Goal: Information Seeking & Learning: Learn about a topic

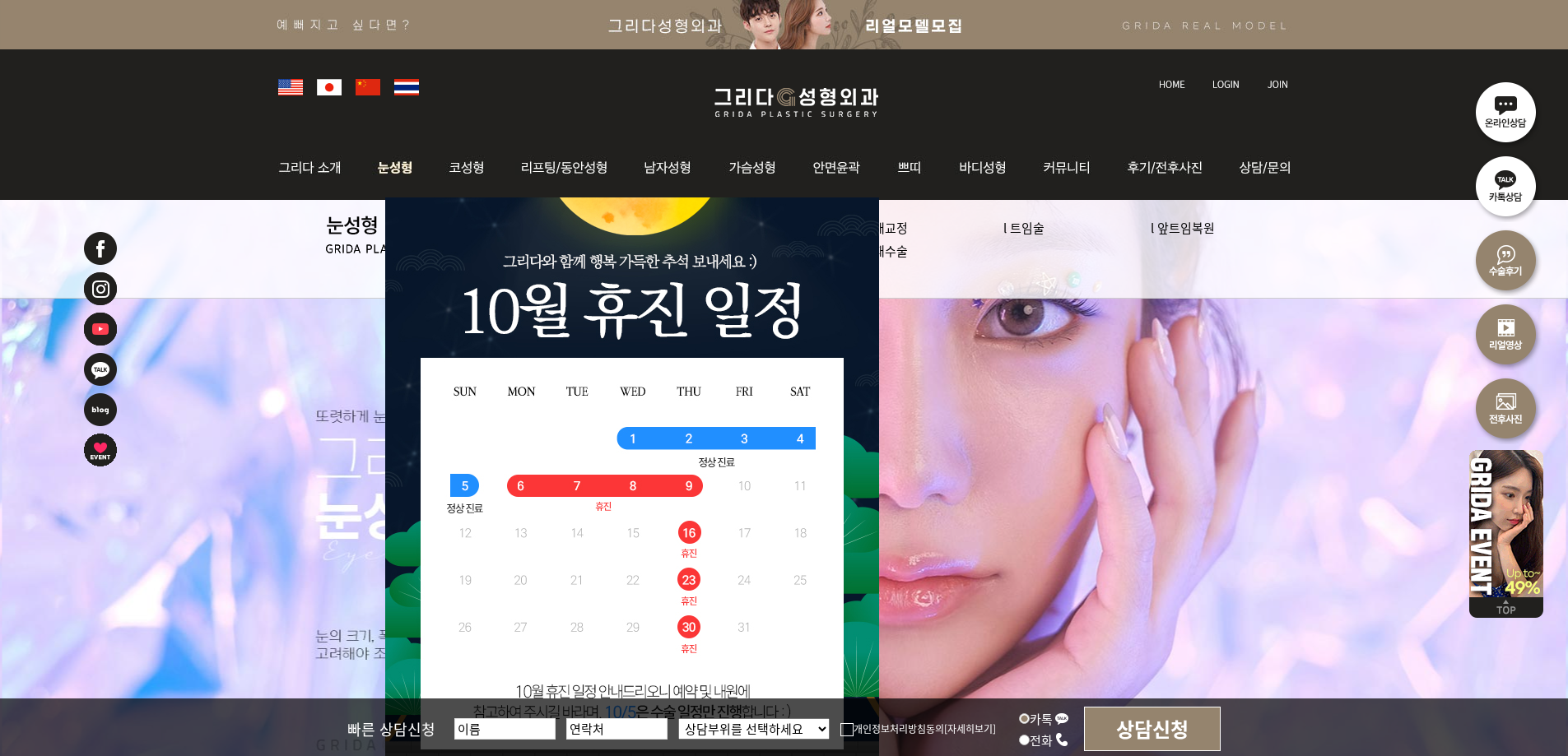
click at [409, 167] on img at bounding box center [396, 167] width 74 height 64
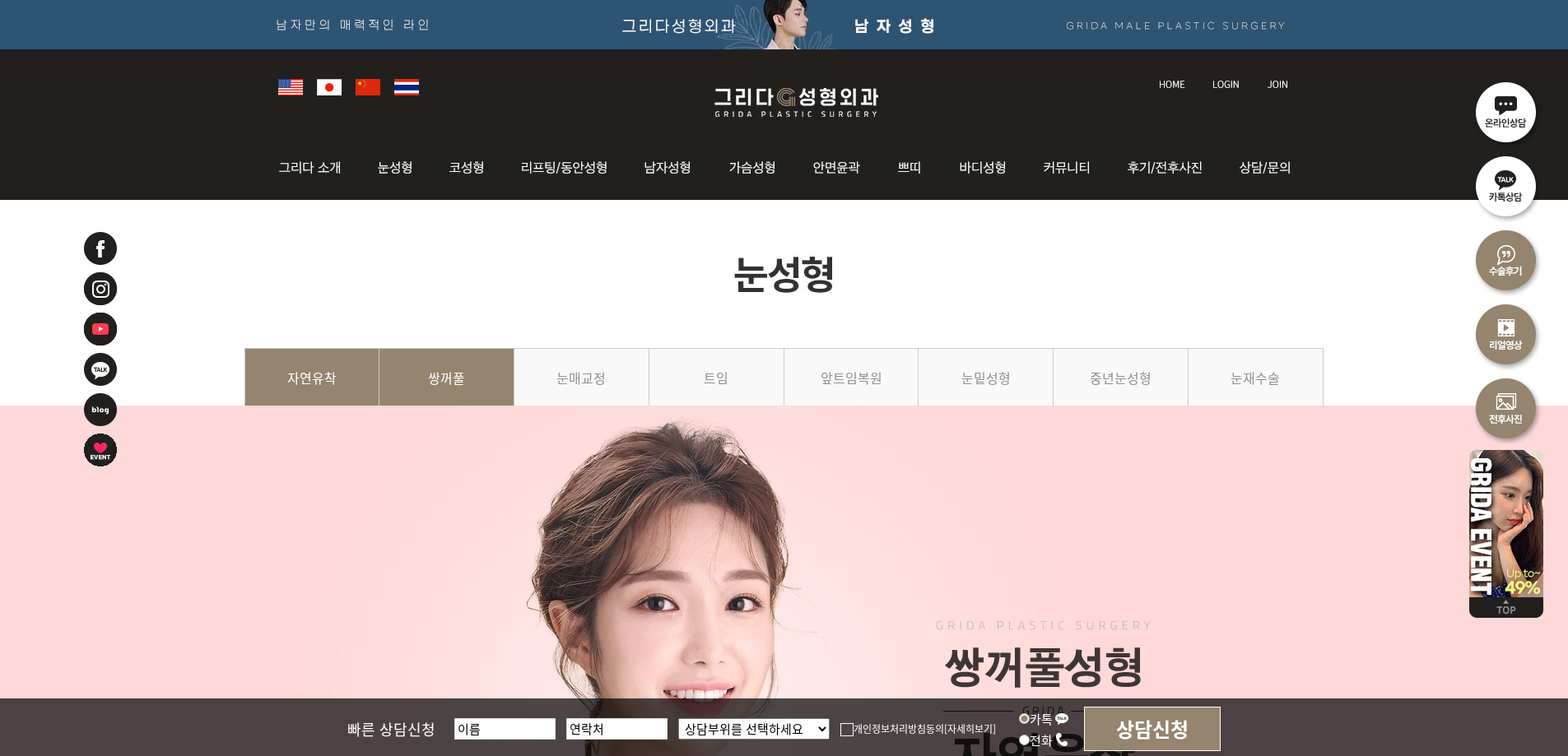
click at [447, 383] on link "쌍꺼풀" at bounding box center [446, 385] width 135 height 75
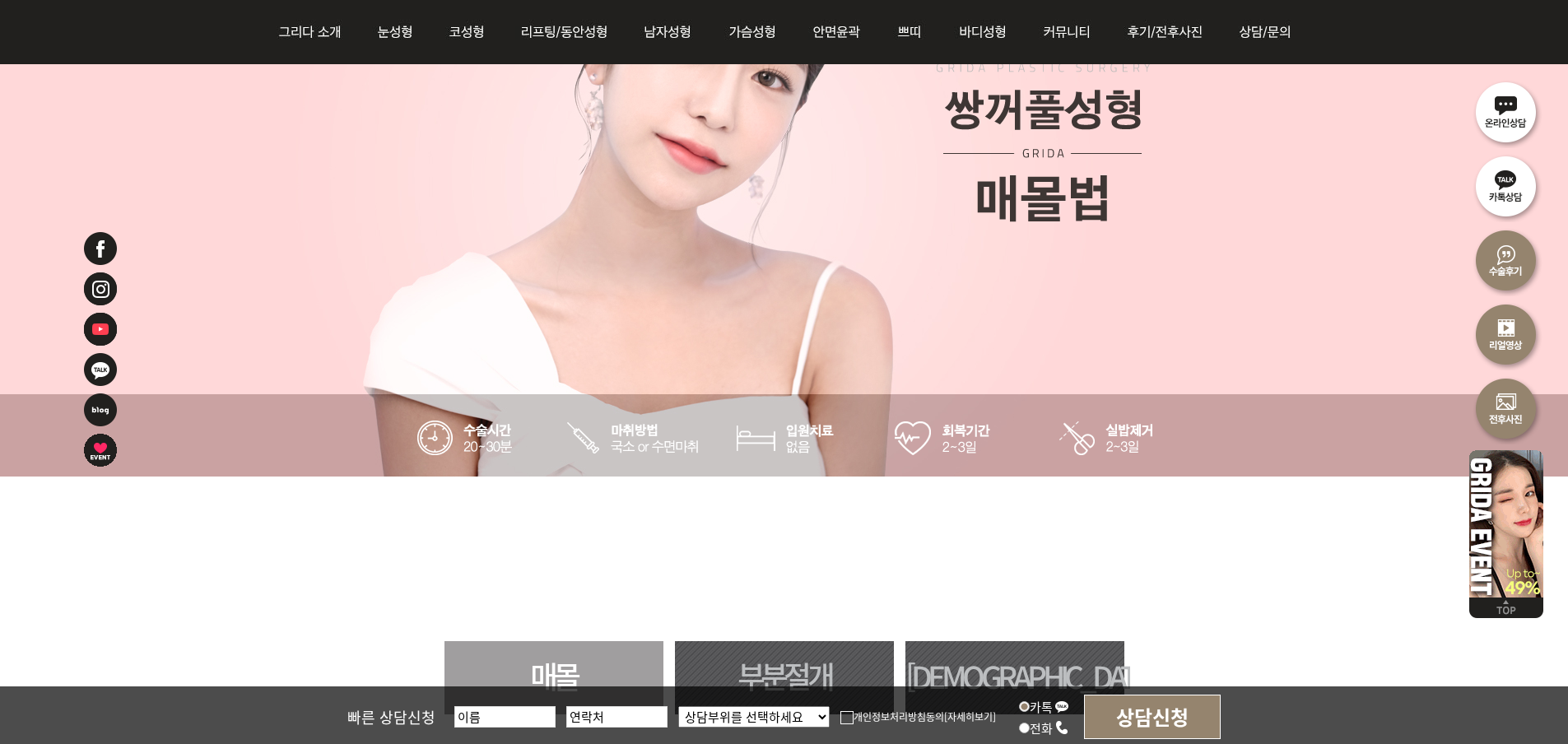
scroll to position [905, 0]
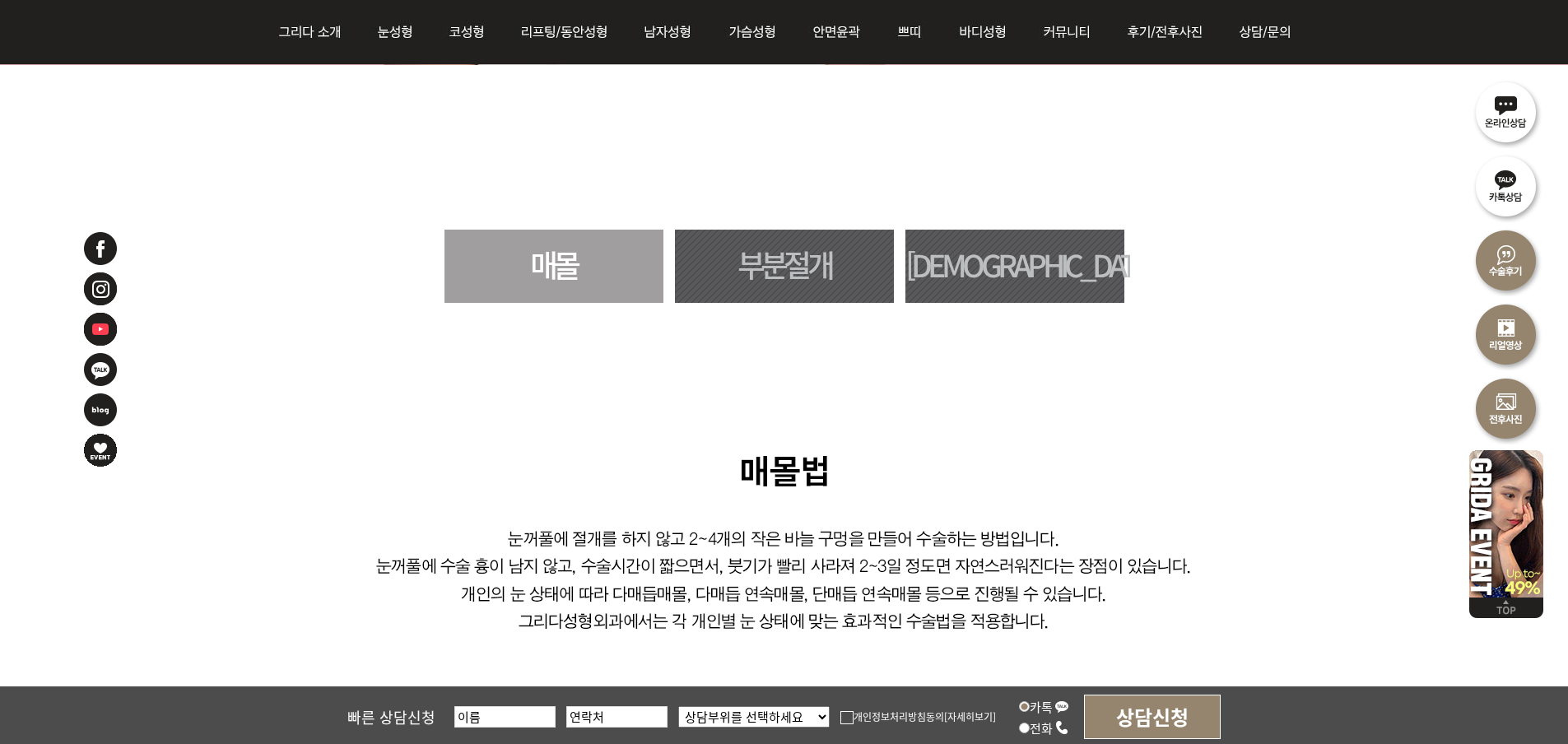
click at [577, 261] on link "매몰" at bounding box center [554, 266] width 219 height 74
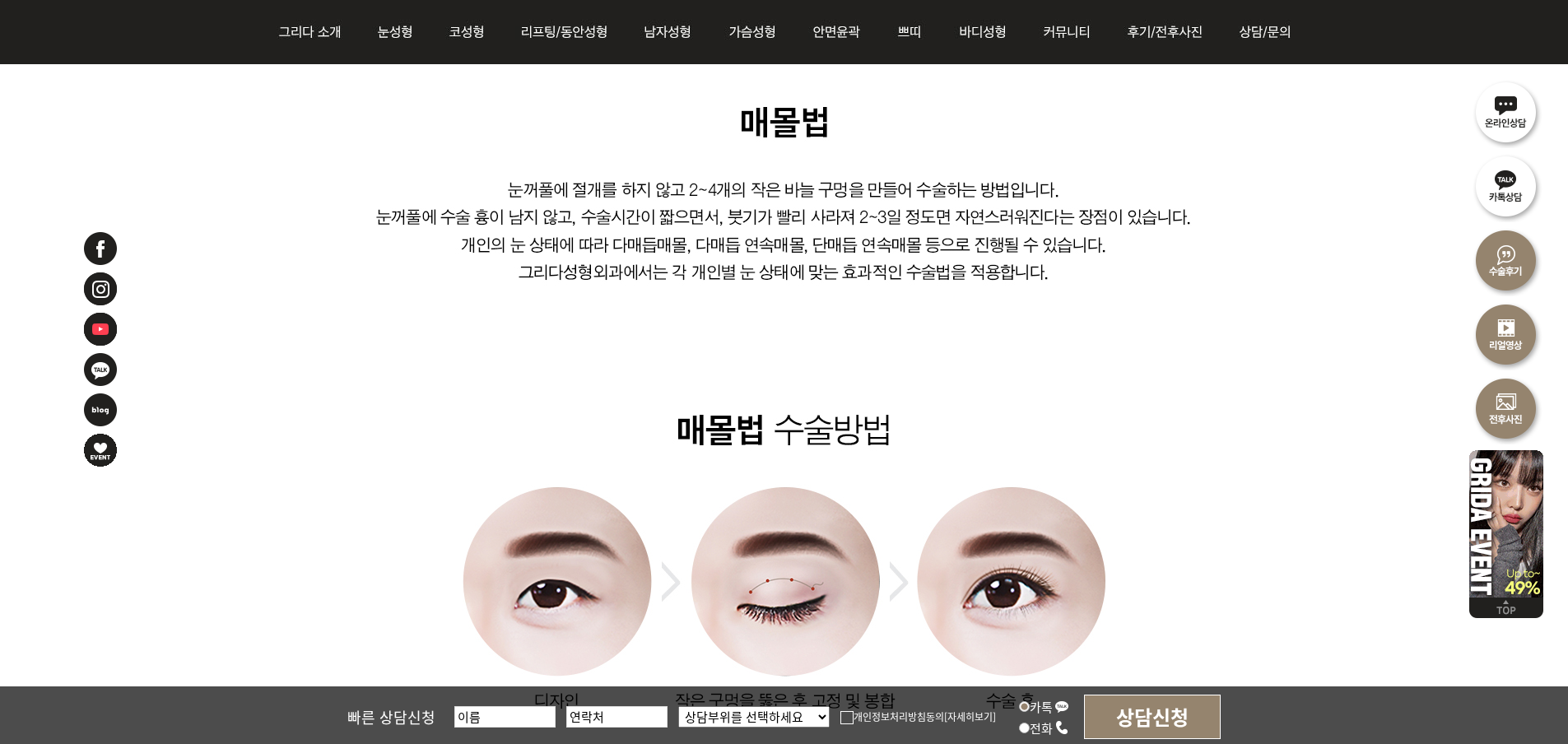
scroll to position [969, 0]
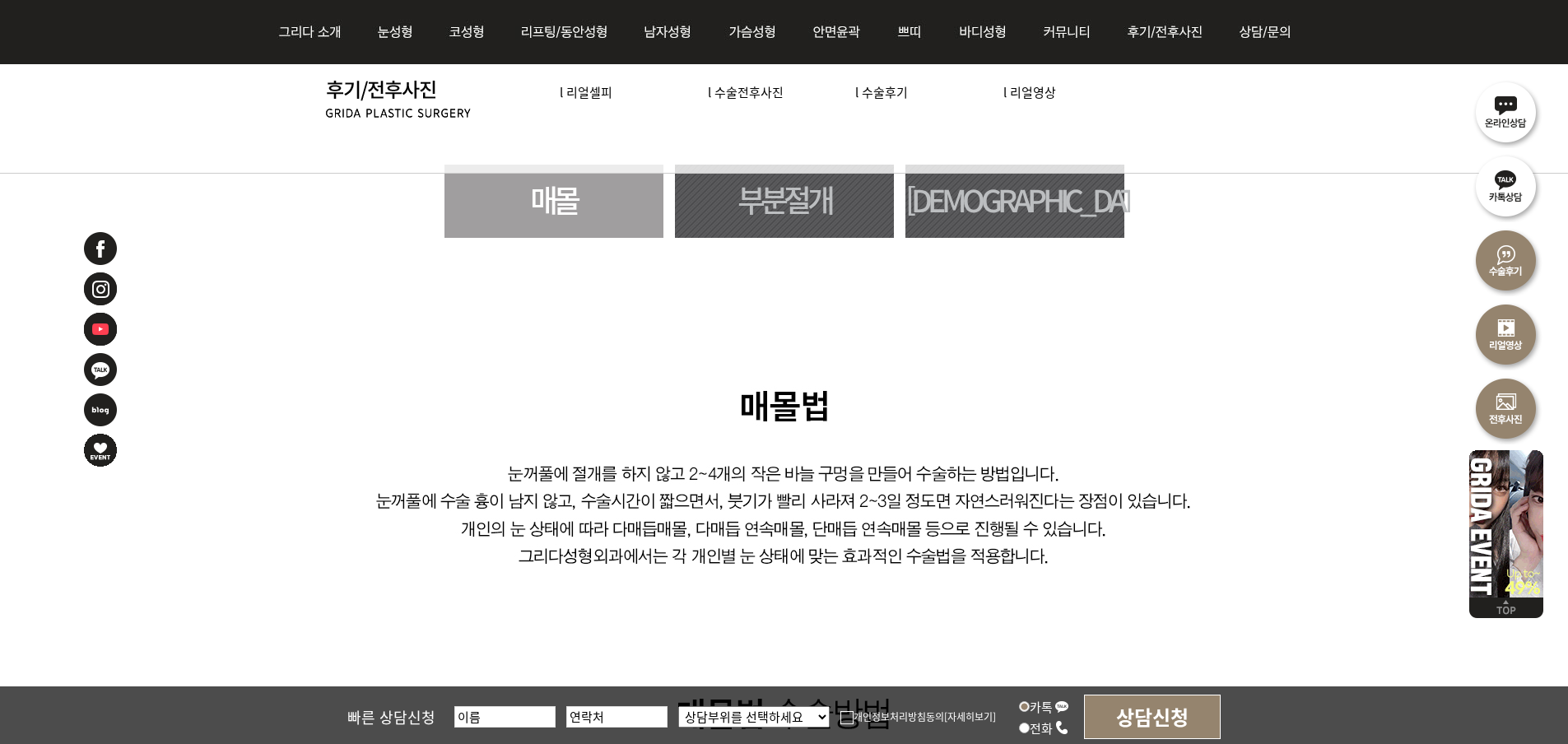
click at [1008, 224] on link "절개" at bounding box center [1014, 201] width 219 height 74
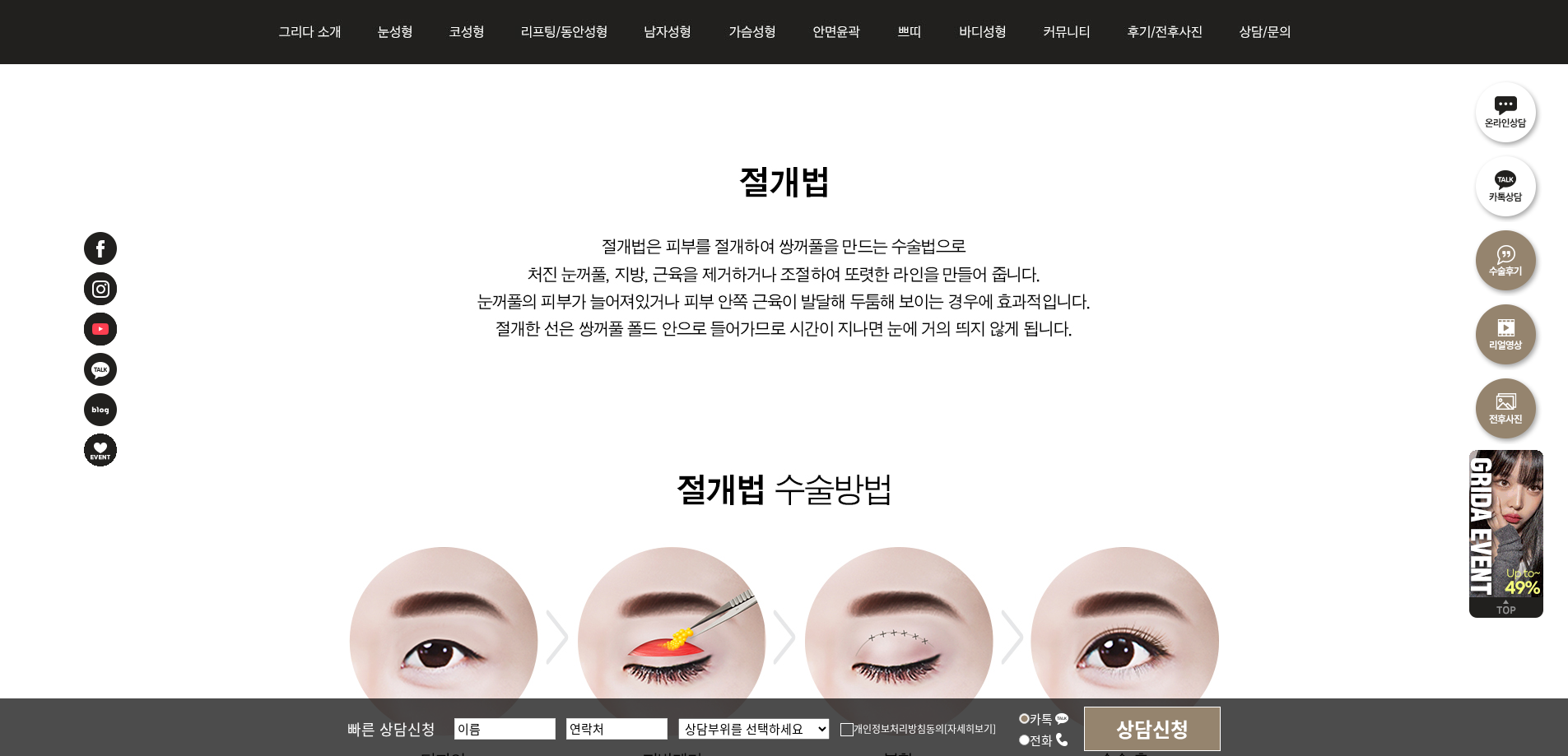
scroll to position [1465, 0]
